Goal: Find contact information: Find contact information

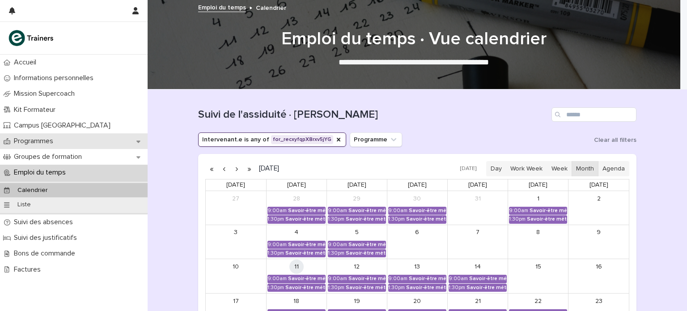
click at [39, 145] on div "Programmes" at bounding box center [74, 141] width 148 height 16
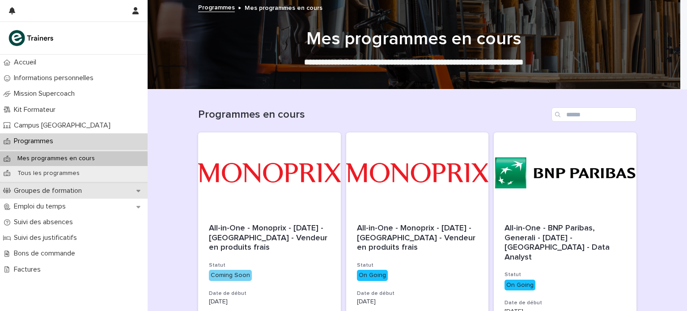
click at [47, 190] on p "Groupes de formation" at bounding box center [49, 190] width 79 height 8
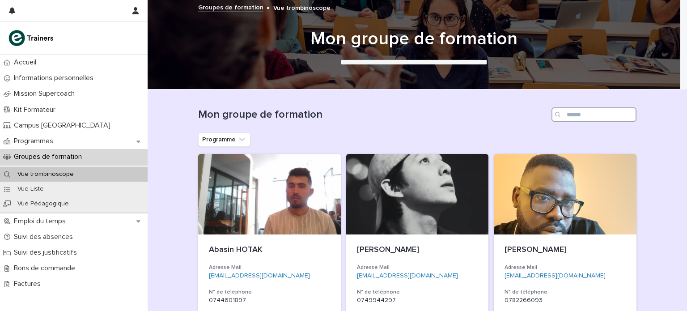
click at [430, 112] on input "Search" at bounding box center [593, 114] width 85 height 14
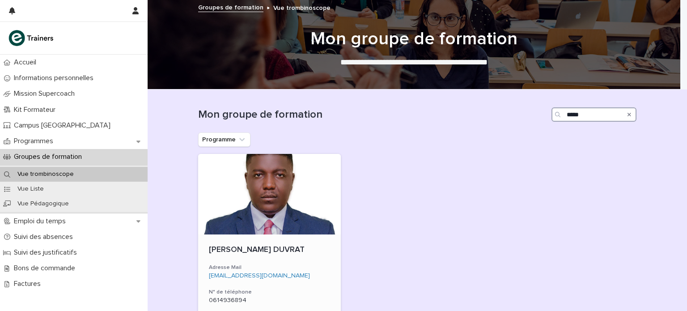
type input "*****"
click at [249, 212] on div at bounding box center [269, 194] width 143 height 80
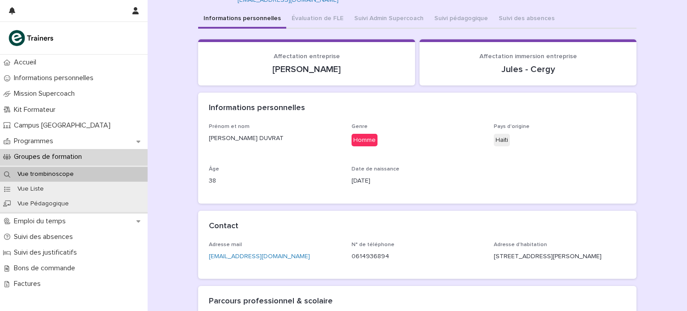
scroll to position [52, 0]
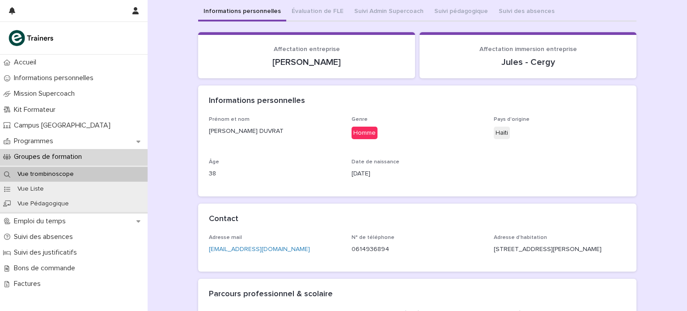
drag, startPoint x: 490, startPoint y: 251, endPoint x: 612, endPoint y: 265, distance: 121.9
click at [430, 257] on div "Adresse mail [EMAIL_ADDRESS][DOMAIN_NAME] N° de téléphone [PHONE_NUMBER] Adress…" at bounding box center [417, 252] width 438 height 37
copy p "[STREET_ADDRESS][PERSON_NAME]"
click at [426, 211] on div "Contact" at bounding box center [417, 218] width 438 height 31
click at [430, 250] on p "[STREET_ADDRESS][PERSON_NAME]" at bounding box center [560, 249] width 132 height 9
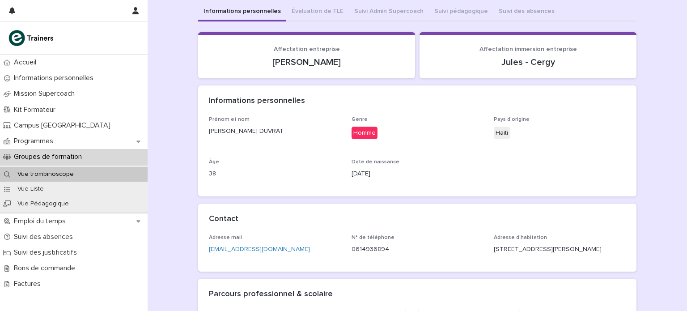
drag, startPoint x: 611, startPoint y: 250, endPoint x: 488, endPoint y: 248, distance: 123.0
click at [430, 248] on div "Adresse mail [EMAIL_ADDRESS][DOMAIN_NAME] N° de téléphone [PHONE_NUMBER] Adress…" at bounding box center [417, 247] width 417 height 26
click at [381, 9] on div "Informations personnelles Évaluation de FLE Suivi Admin Supercoach Suivi pédago…" at bounding box center [417, 196] width 438 height 387
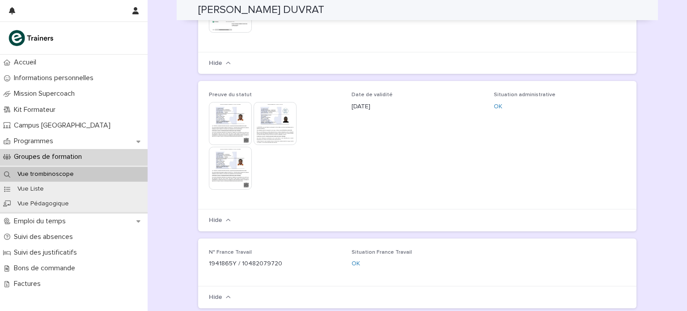
scroll to position [803, 0]
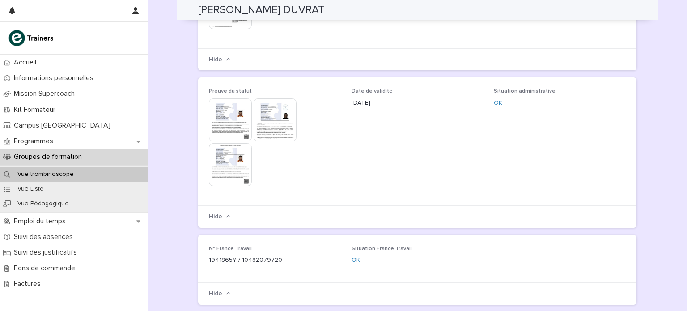
click at [229, 160] on img at bounding box center [230, 164] width 43 height 43
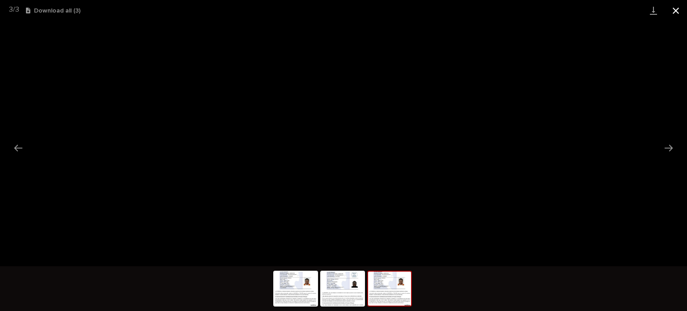
click at [430, 11] on button "Close gallery" at bounding box center [675, 10] width 22 height 21
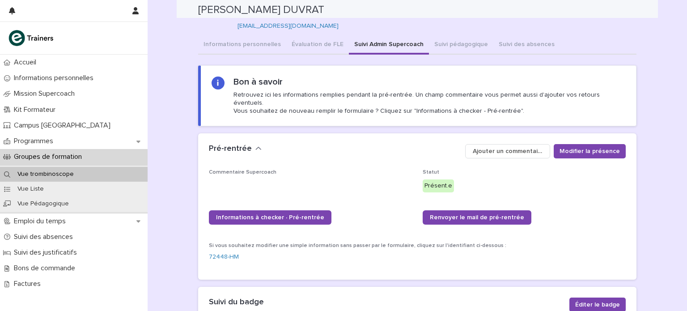
scroll to position [16, 0]
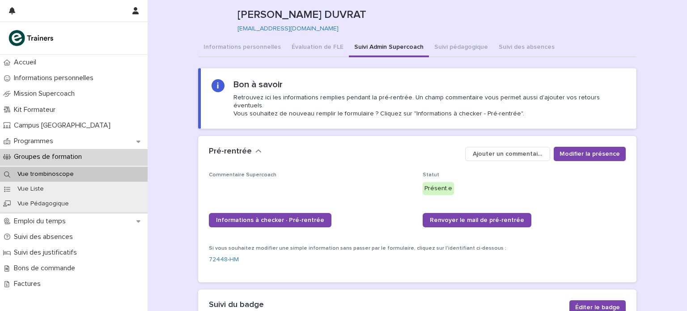
click at [52, 155] on p "Groupes de formation" at bounding box center [49, 156] width 79 height 8
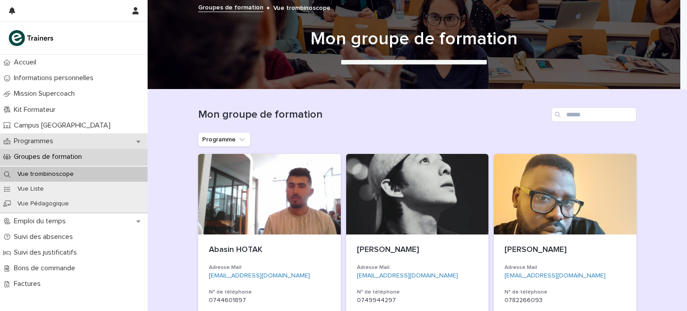
click at [43, 139] on p "Programmes" at bounding box center [35, 141] width 50 height 8
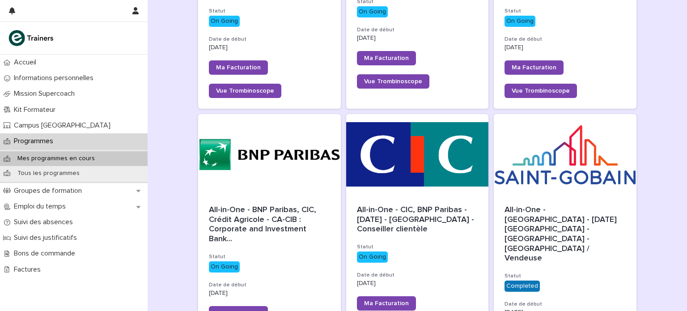
scroll to position [360, 0]
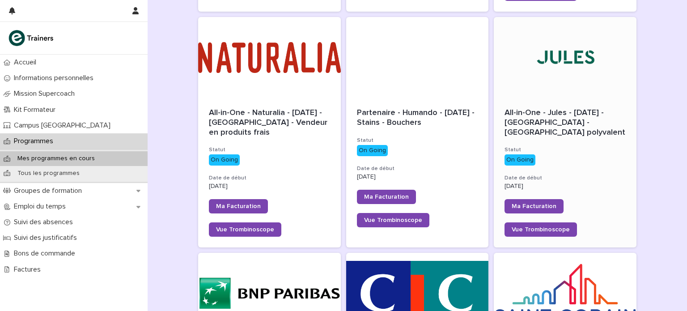
click at [430, 68] on div at bounding box center [565, 57] width 143 height 80
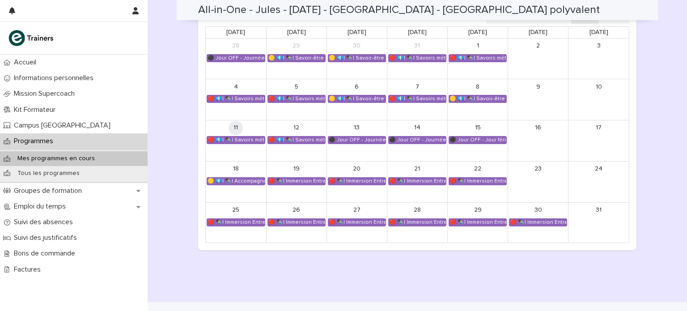
scroll to position [693, 0]
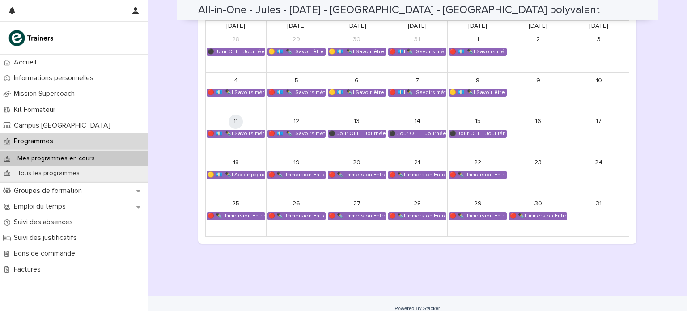
scroll to position [693, 0]
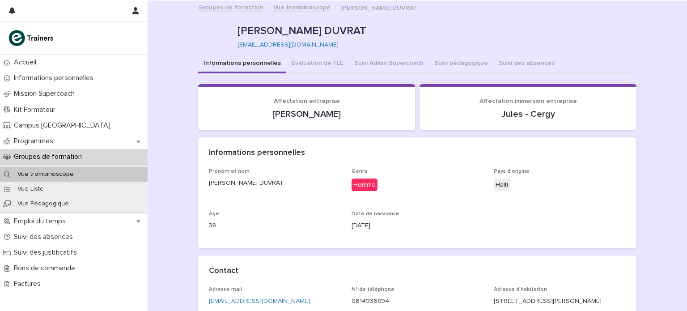
click at [245, 62] on button "Informations personnelles" at bounding box center [242, 64] width 88 height 19
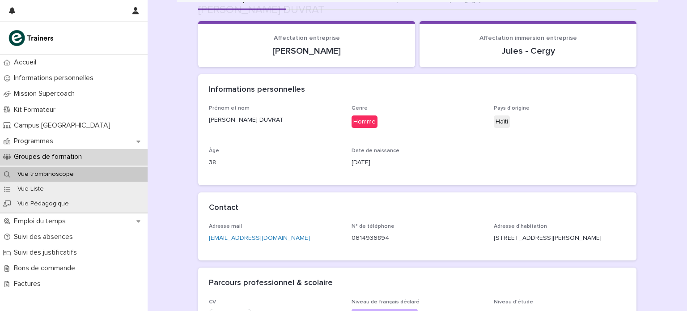
scroll to position [67, 0]
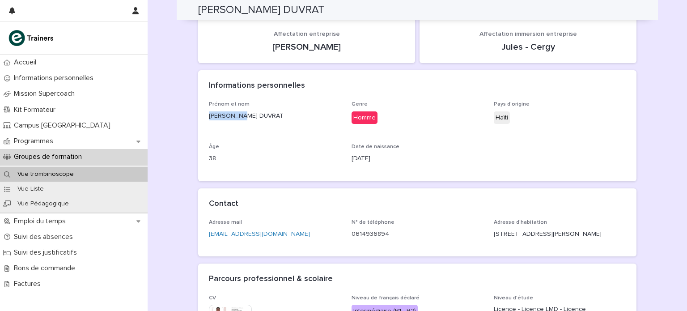
drag, startPoint x: 235, startPoint y: 115, endPoint x: 203, endPoint y: 115, distance: 31.3
click at [203, 115] on div "Prénom et nom [PERSON_NAME] DUVRAT Genre [DEMOGRAPHIC_DATA] Pays d'origine [DEM…" at bounding box center [417, 141] width 438 height 80
copy p "[PERSON_NAME]"
click at [272, 168] on div "Âge 38" at bounding box center [275, 157] width 132 height 26
drag, startPoint x: 268, startPoint y: 236, endPoint x: 206, endPoint y: 245, distance: 62.3
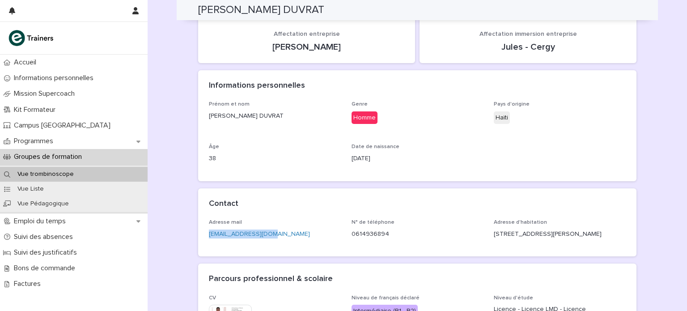
click at [209, 245] on div "Adresse mail [EMAIL_ADDRESS][DOMAIN_NAME]" at bounding box center [275, 232] width 132 height 26
copy link "[EMAIL_ADDRESS][DOMAIN_NAME]"
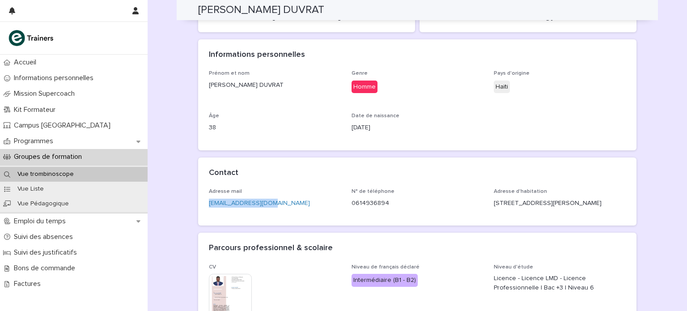
scroll to position [133, 0]
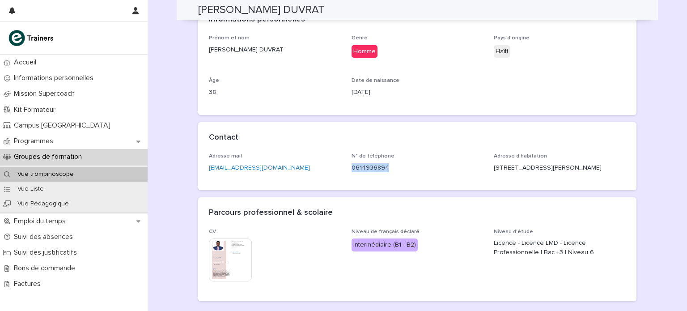
drag, startPoint x: 381, startPoint y: 166, endPoint x: 342, endPoint y: 171, distance: 39.3
click at [342, 171] on div "Adresse mail [EMAIL_ADDRESS][DOMAIN_NAME] N° de téléphone [PHONE_NUMBER] Adress…" at bounding box center [417, 166] width 417 height 26
copy p "0614936894"
drag, startPoint x: 267, startPoint y: 169, endPoint x: 204, endPoint y: 178, distance: 63.2
click at [204, 178] on div "Adresse mail [EMAIL_ADDRESS][DOMAIN_NAME] N° de téléphone [PHONE_NUMBER] Adress…" at bounding box center [417, 171] width 438 height 37
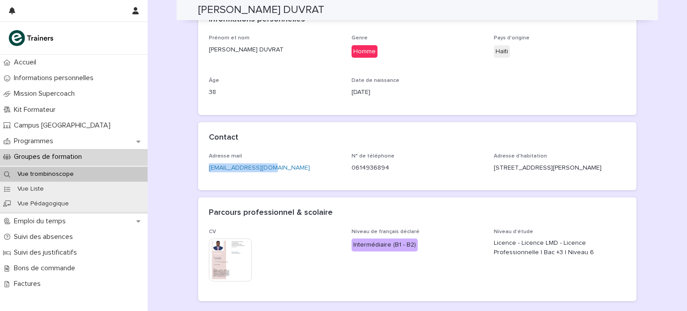
copy link "[EMAIL_ADDRESS][DOMAIN_NAME]"
